Goal: Task Accomplishment & Management: Use online tool/utility

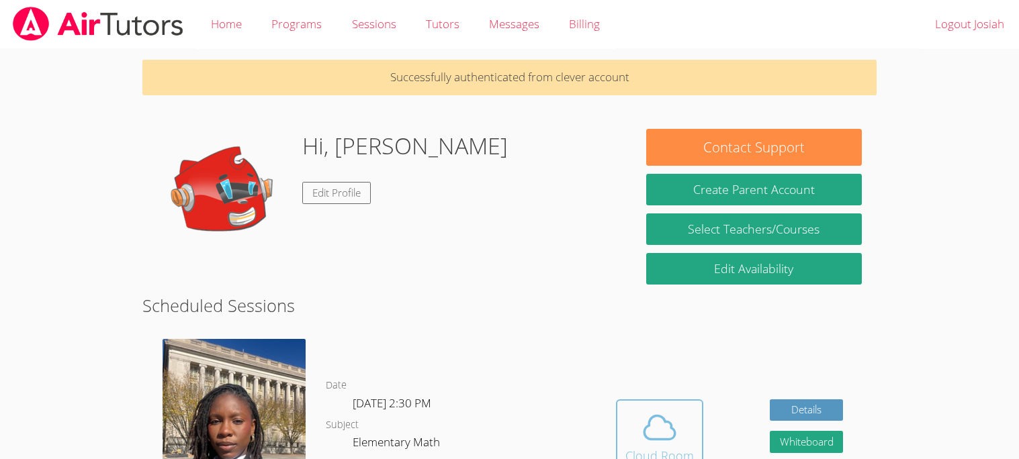
click at [677, 409] on span at bounding box center [659, 428] width 68 height 38
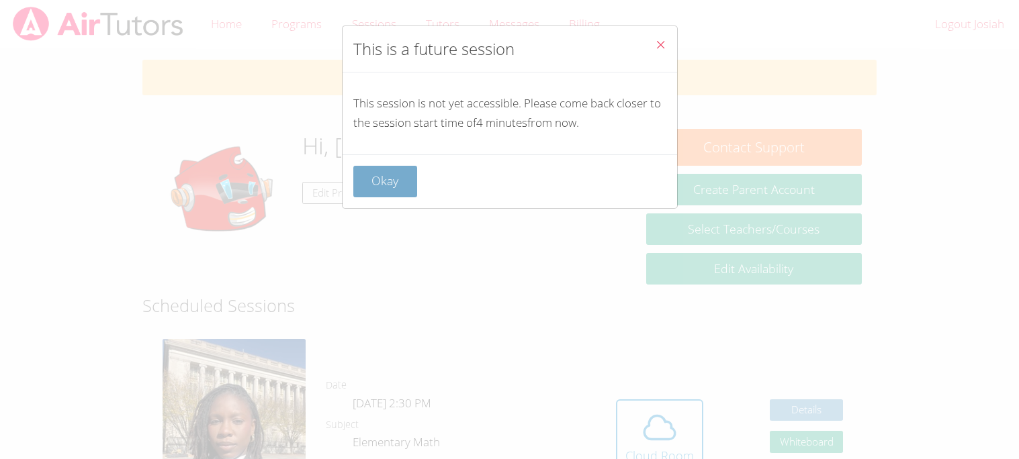
click at [377, 187] on button "Okay" at bounding box center [385, 182] width 64 height 32
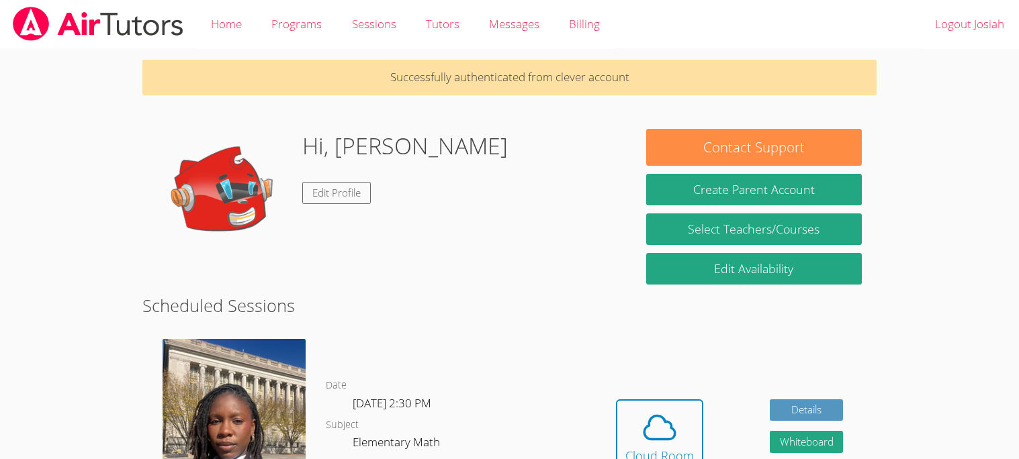
scroll to position [15, 0]
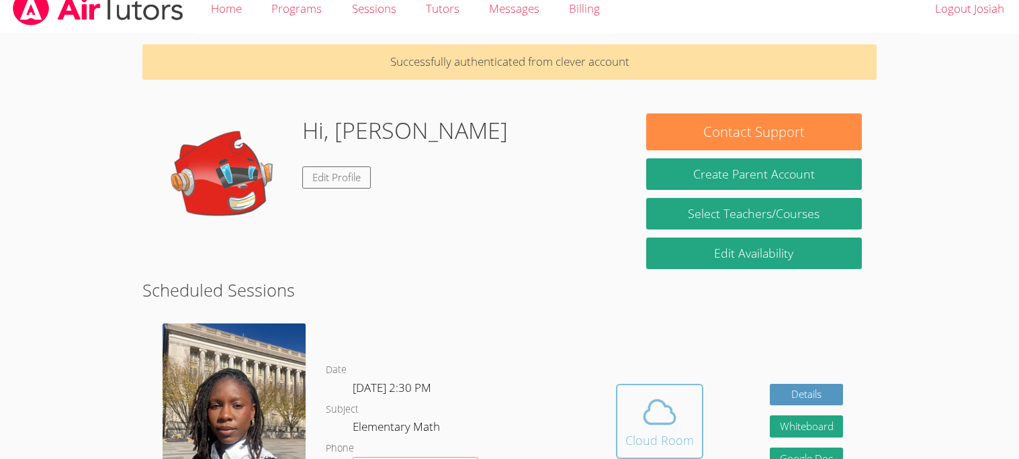
click at [644, 417] on icon at bounding box center [659, 412] width 31 height 23
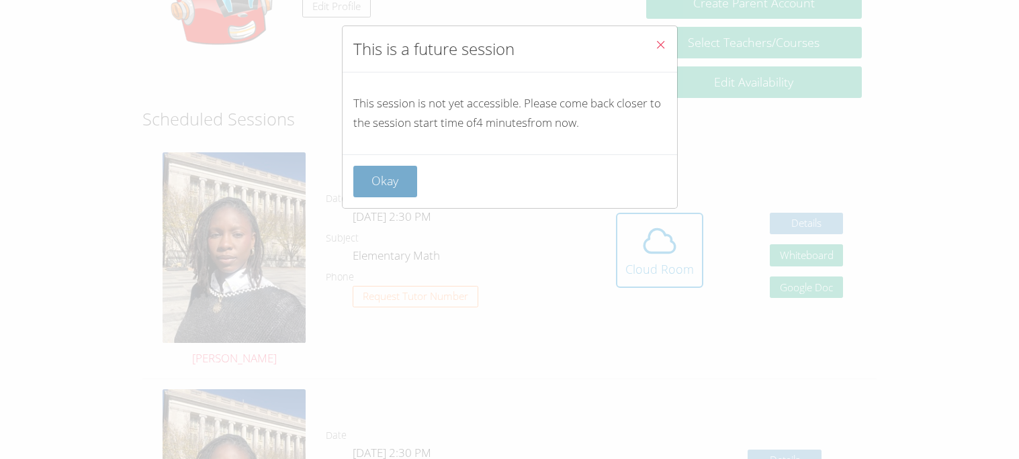
click at [377, 197] on button "Okay" at bounding box center [385, 182] width 64 height 32
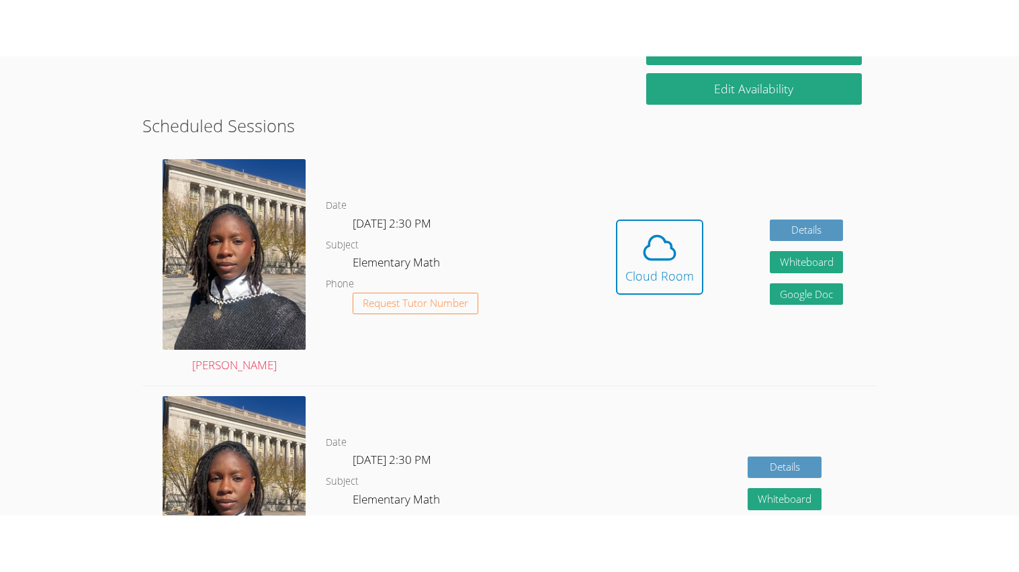
scroll to position [238, 0]
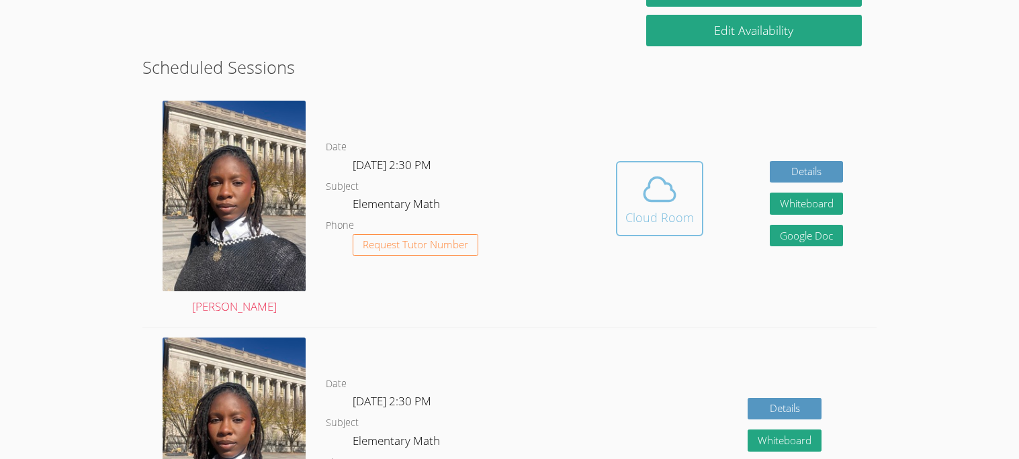
click at [670, 206] on icon at bounding box center [660, 190] width 38 height 38
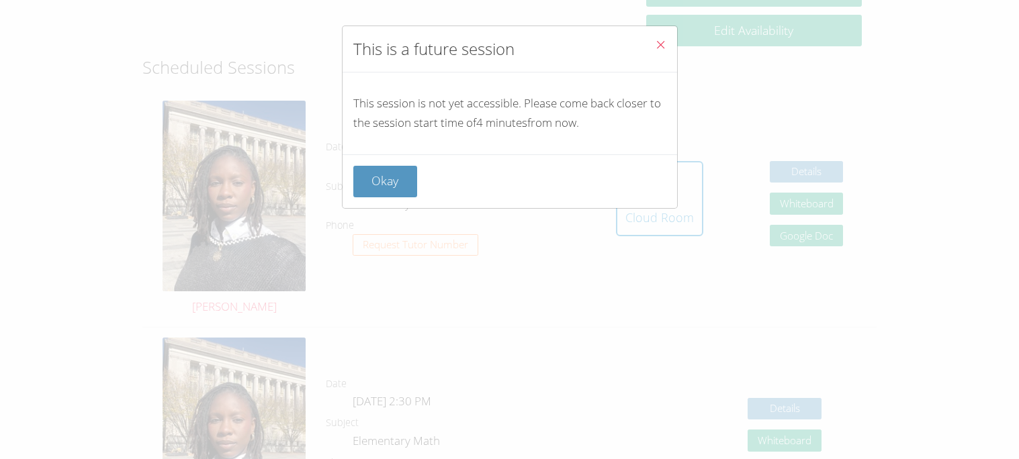
click at [379, 199] on div "Okay" at bounding box center [509, 181] width 334 height 54
click at [377, 189] on button "Okay" at bounding box center [385, 182] width 64 height 32
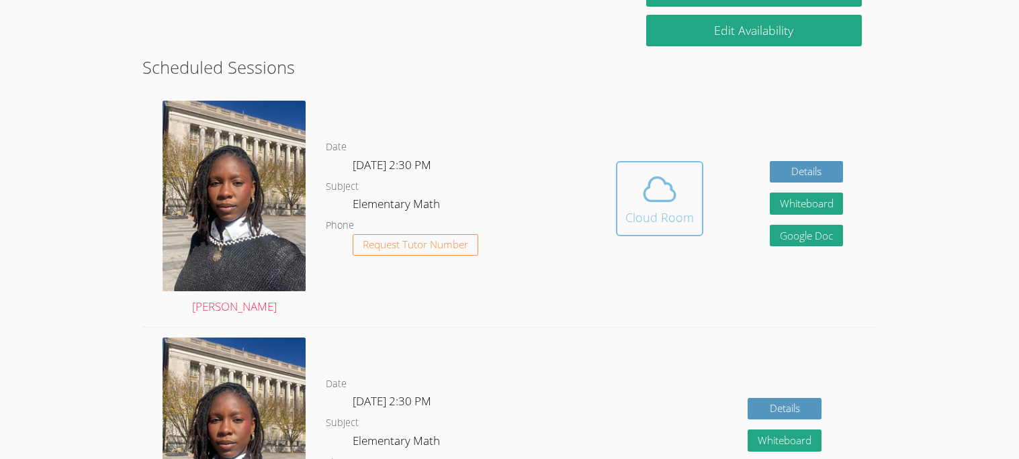
click at [625, 213] on div "Cloud Room" at bounding box center [659, 217] width 68 height 19
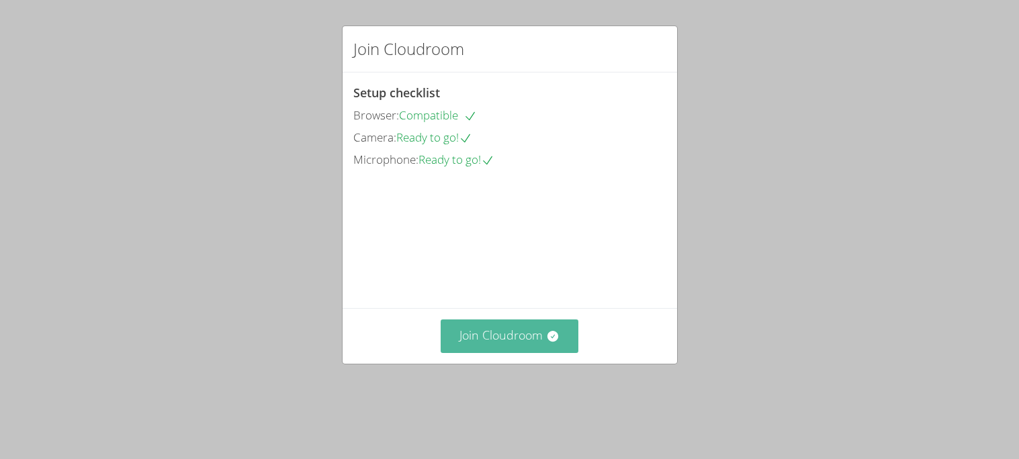
click at [483, 352] on button "Join Cloudroom" at bounding box center [509, 336] width 138 height 33
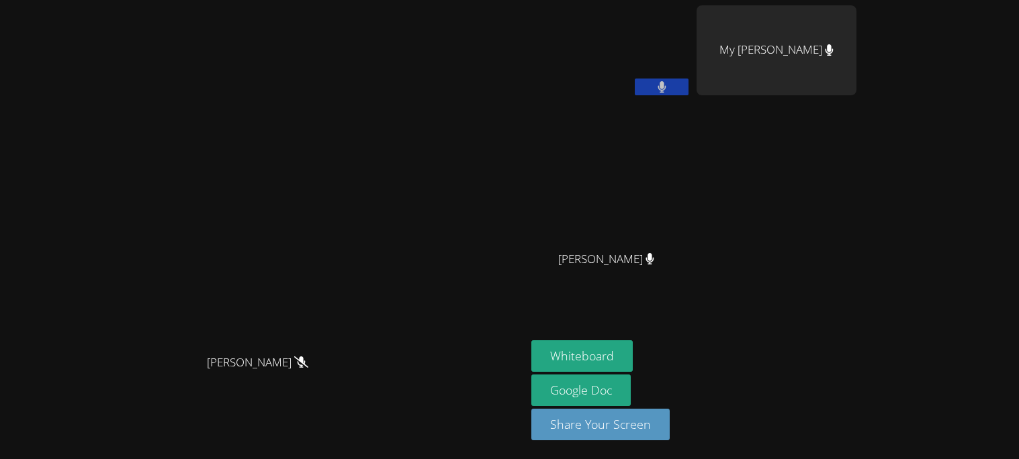
click at [979, 405] on div "Darine Odigé Darine Odigé Josiah Piazza My Kim Ngan Nguyen Francisco Valencia F…" at bounding box center [509, 229] width 1019 height 459
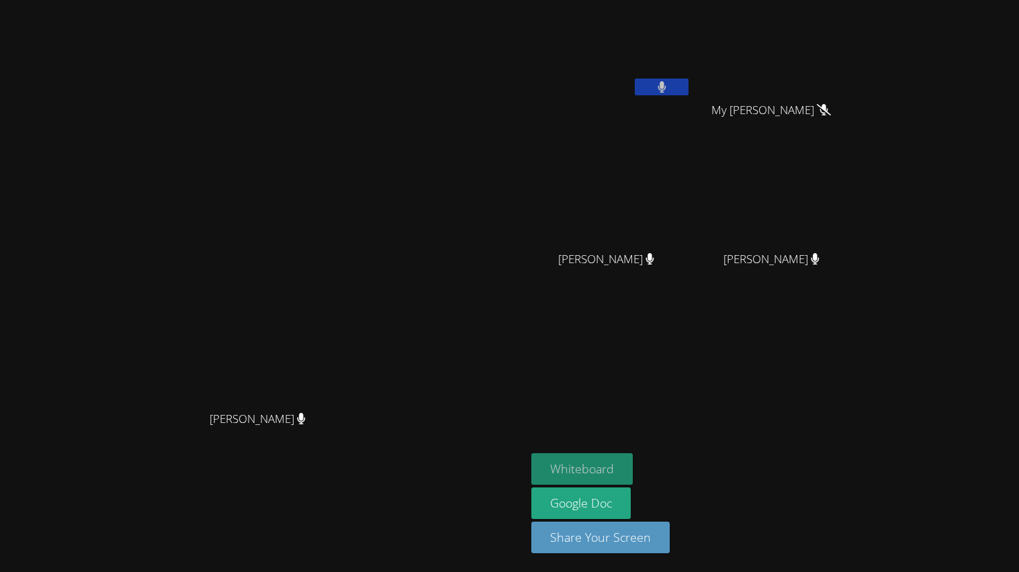
click at [632, 459] on button "Whiteboard" at bounding box center [581, 469] width 101 height 32
click at [592, 459] on button "Whiteboard" at bounding box center [581, 469] width 101 height 32
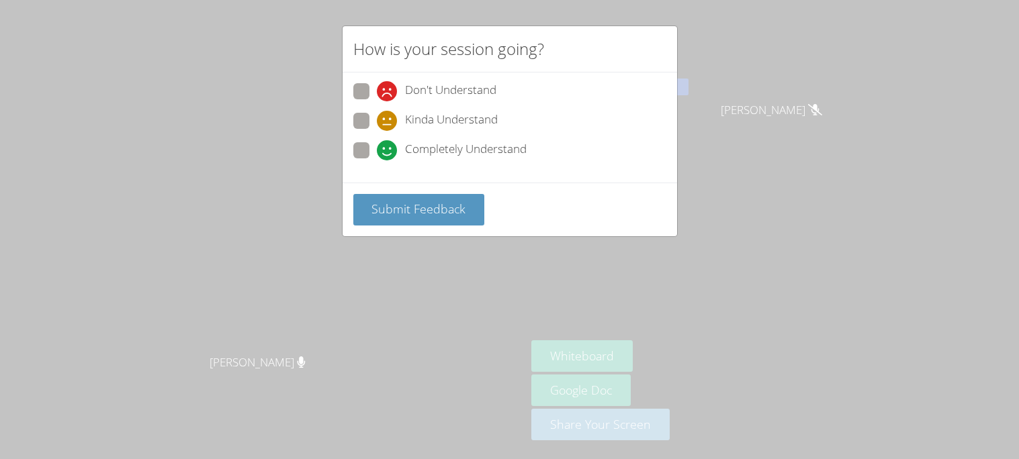
click at [377, 160] on span at bounding box center [377, 160] width 0 height 0
click at [377, 152] on input "Completely Understand" at bounding box center [382, 147] width 11 height 11
radio input "true"
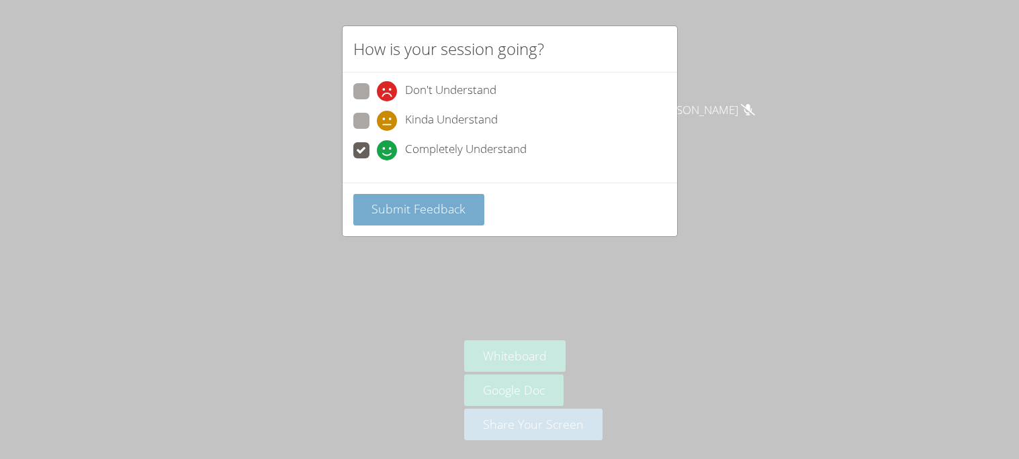
click at [432, 207] on span "Submit Feedback" at bounding box center [418, 209] width 94 height 16
